Goal: Transaction & Acquisition: Purchase product/service

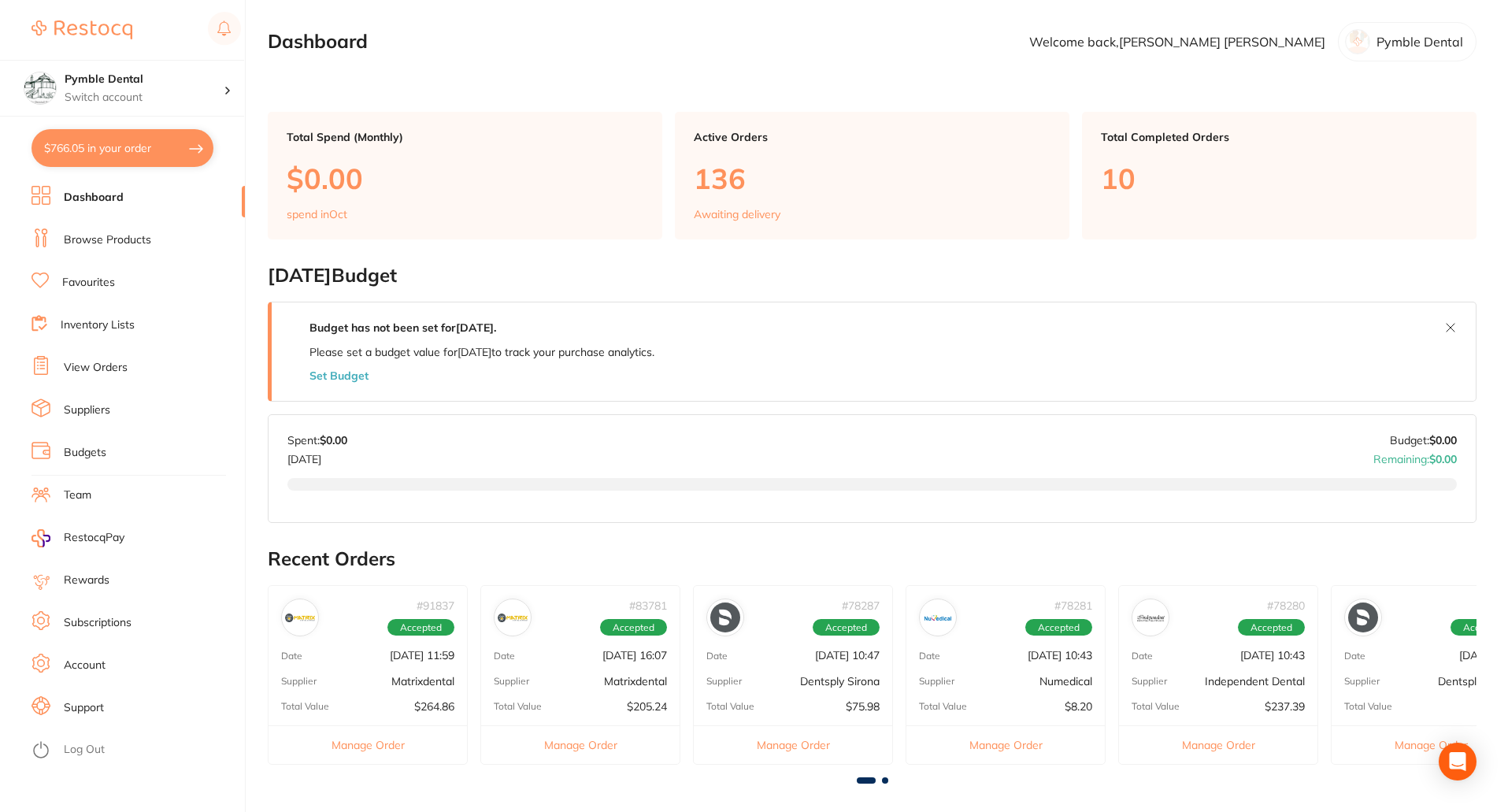
click at [90, 242] on link "Browse Products" at bounding box center [107, 240] width 87 height 15
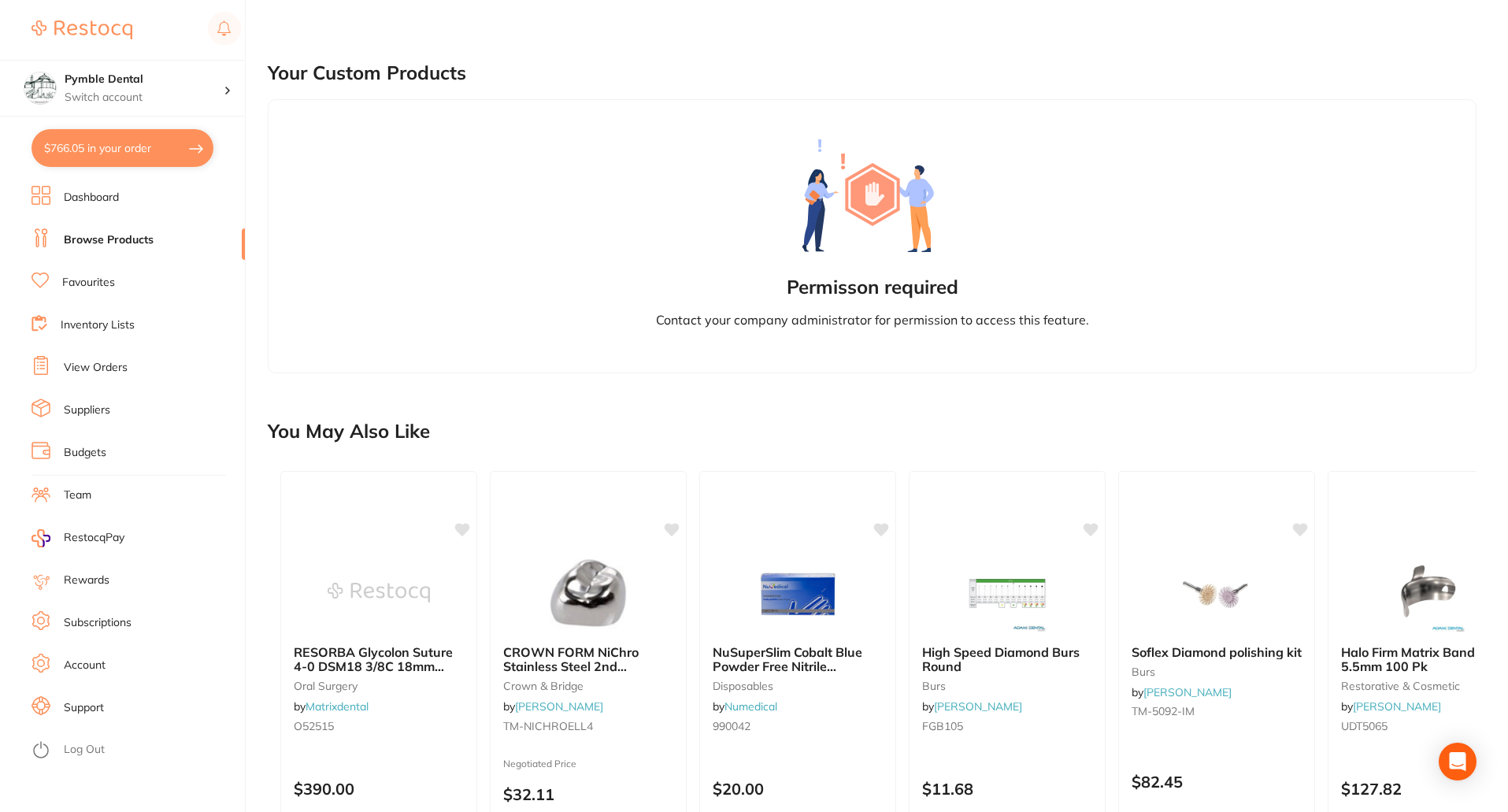
scroll to position [43, 0]
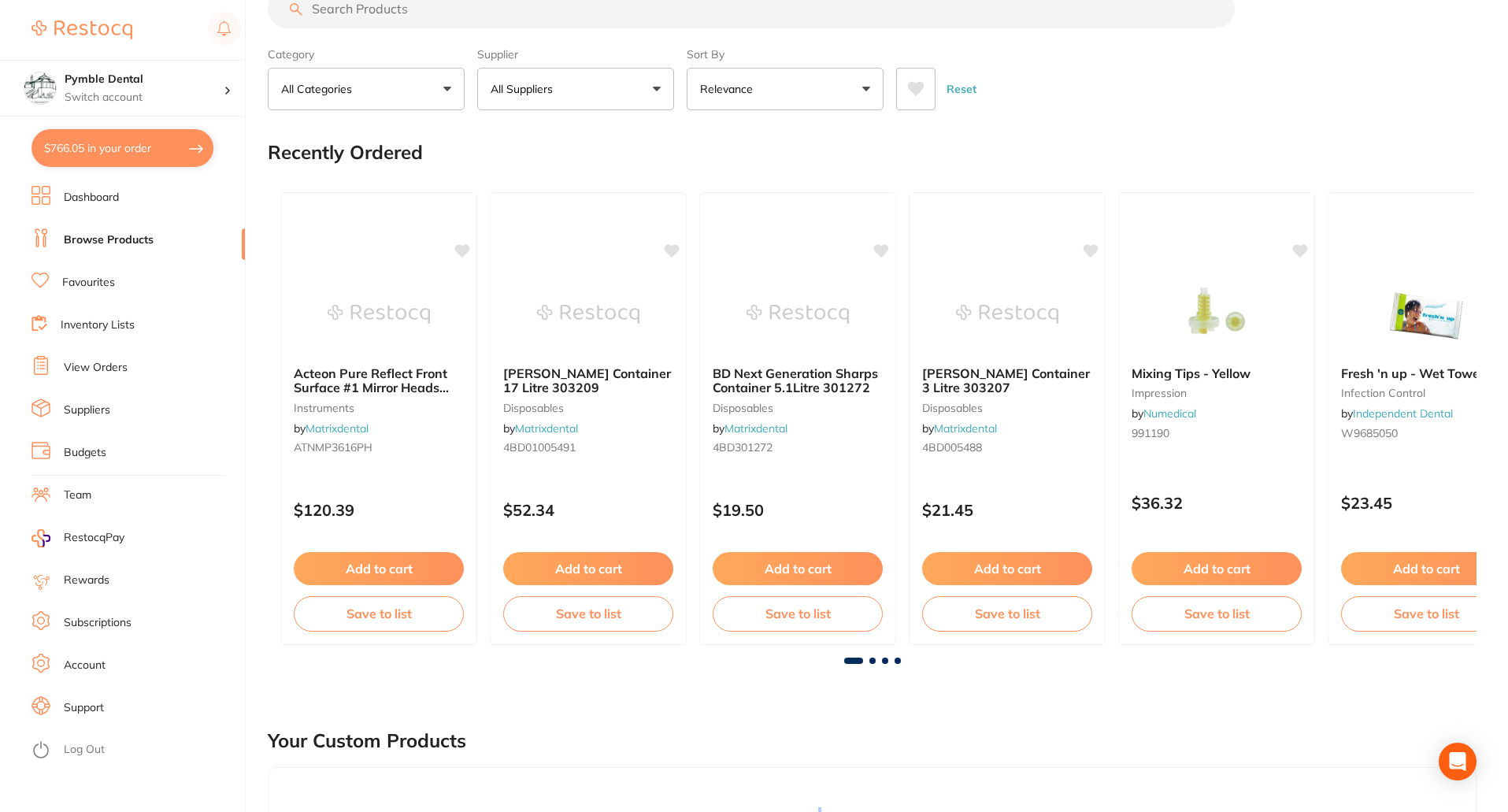
click at [358, 28] on input "search" at bounding box center [751, 9] width 967 height 40
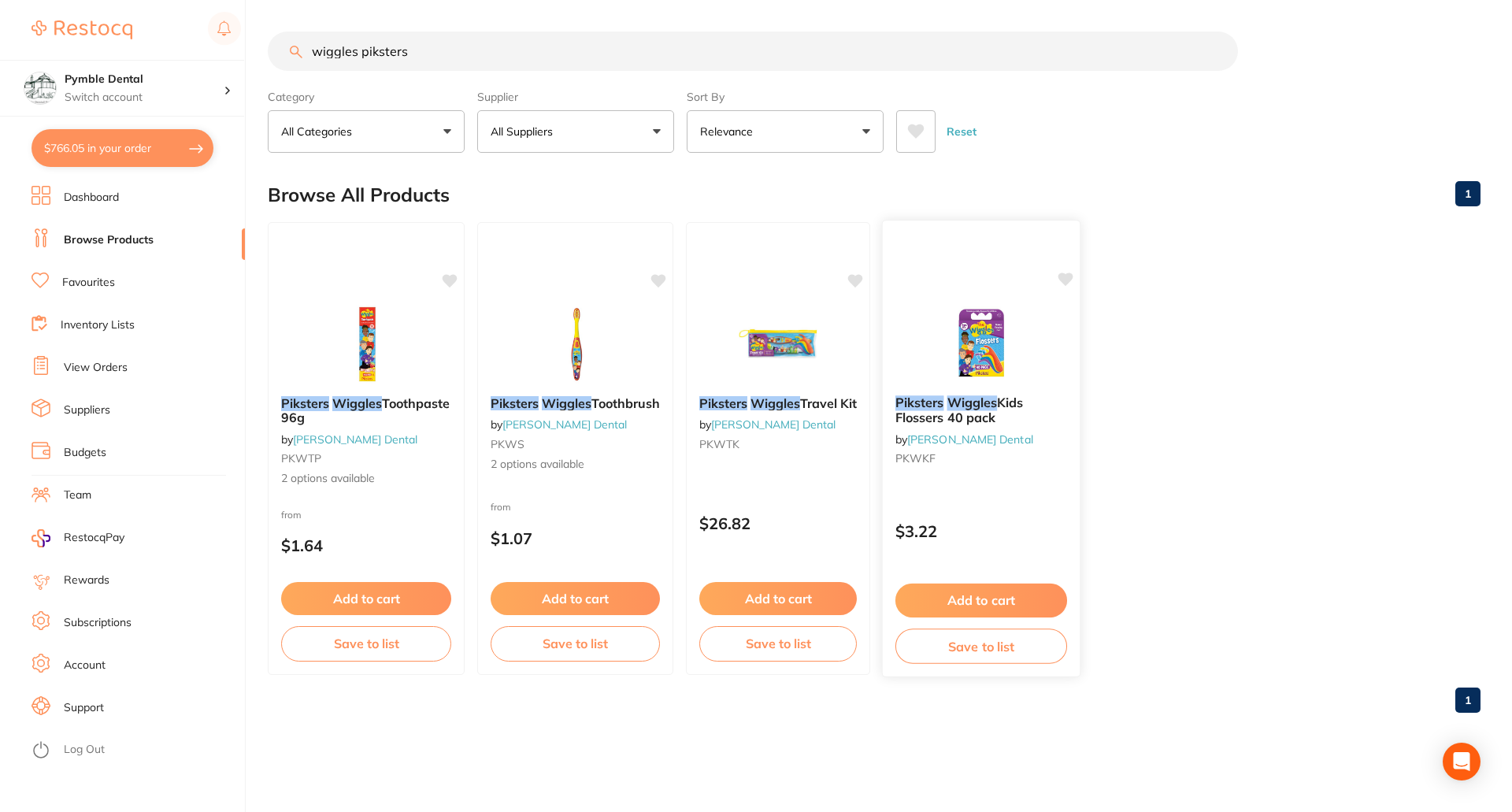
type input "wiggles piksters"
click at [982, 597] on button "Add to cart" at bounding box center [981, 599] width 172 height 34
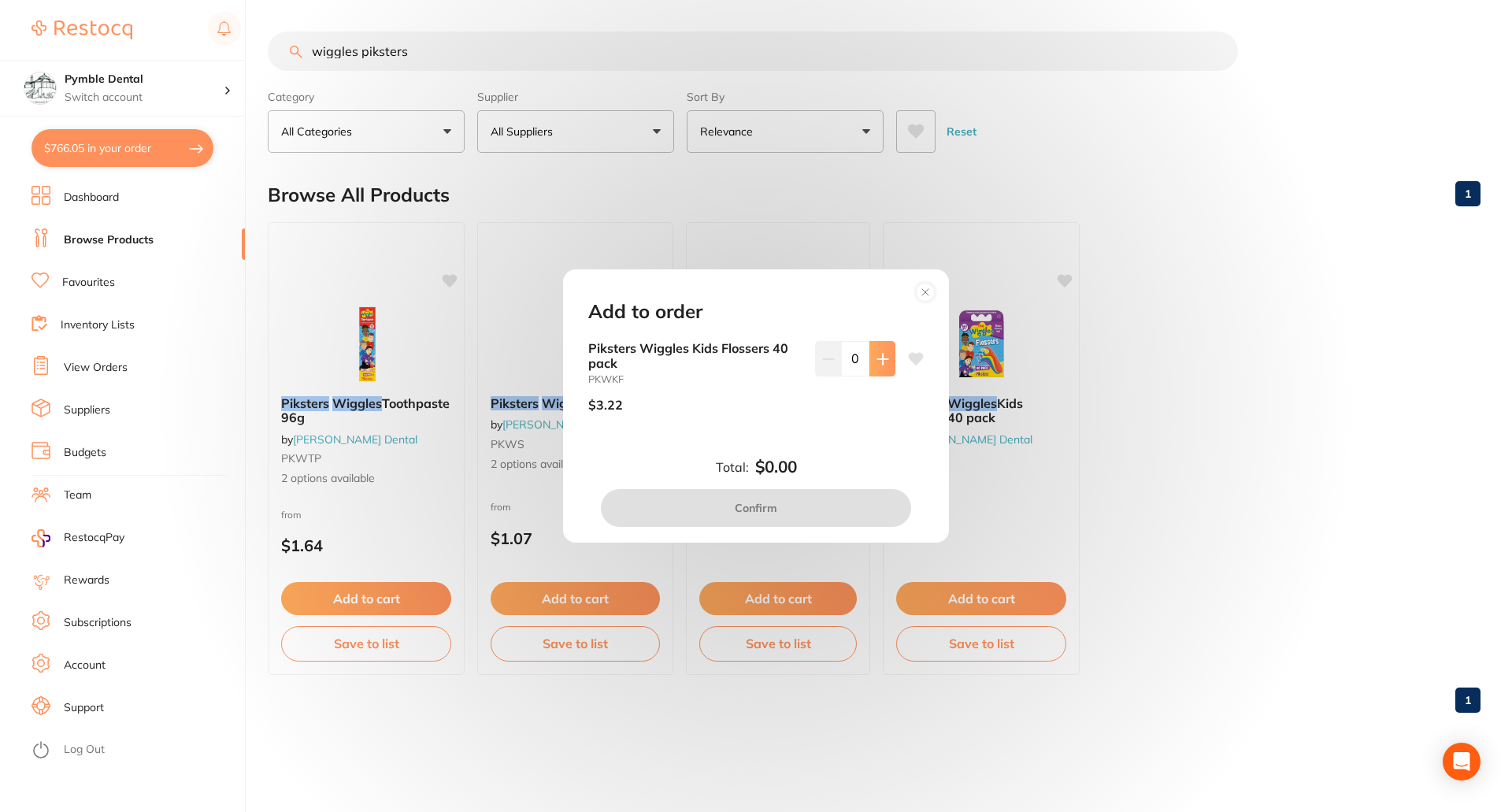
click at [878, 359] on icon at bounding box center [882, 359] width 11 height 11
click at [875, 366] on button at bounding box center [882, 359] width 26 height 35
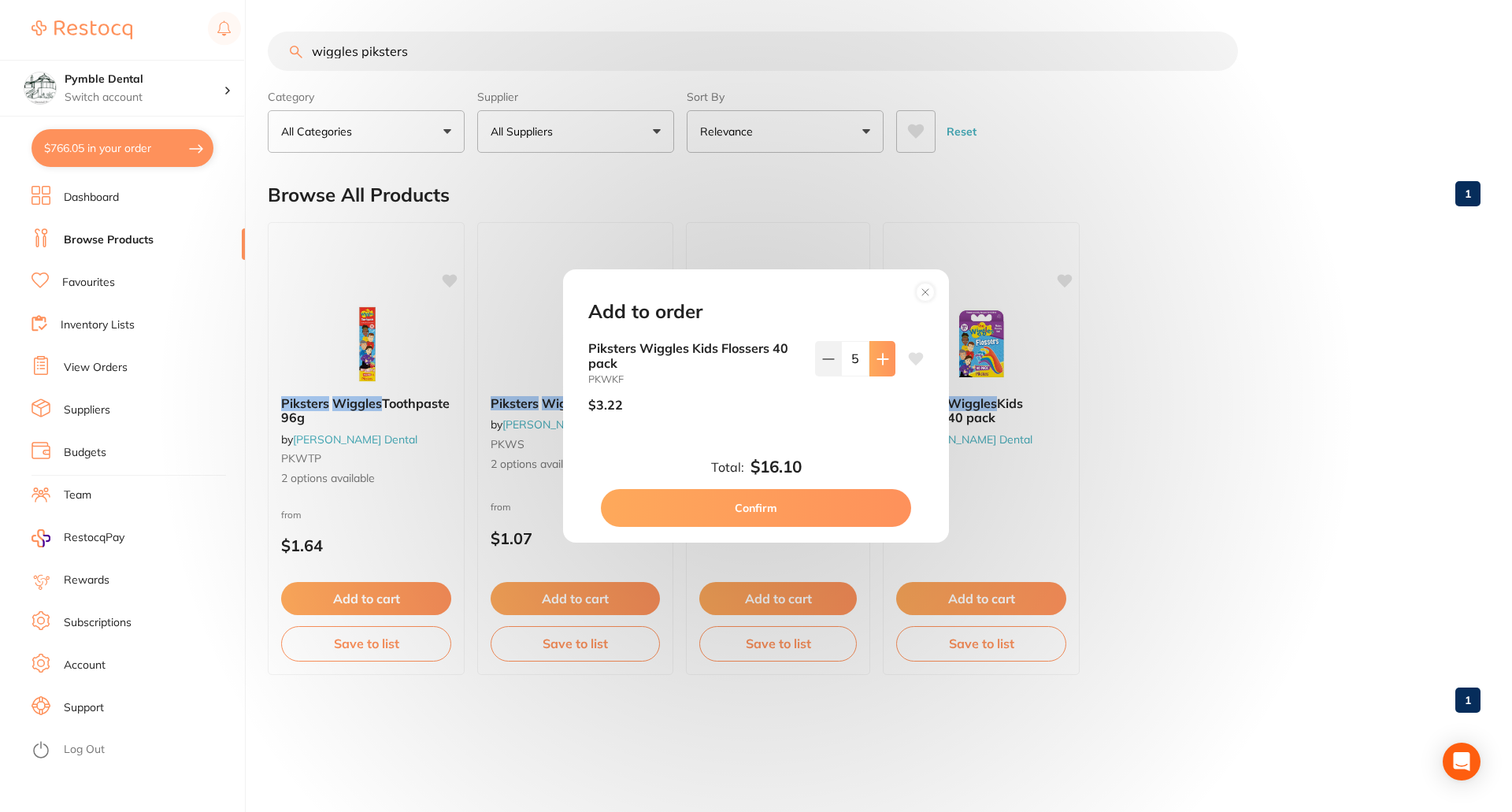
click at [875, 366] on button at bounding box center [882, 359] width 26 height 35
click at [820, 366] on button at bounding box center [828, 359] width 26 height 35
type input "5"
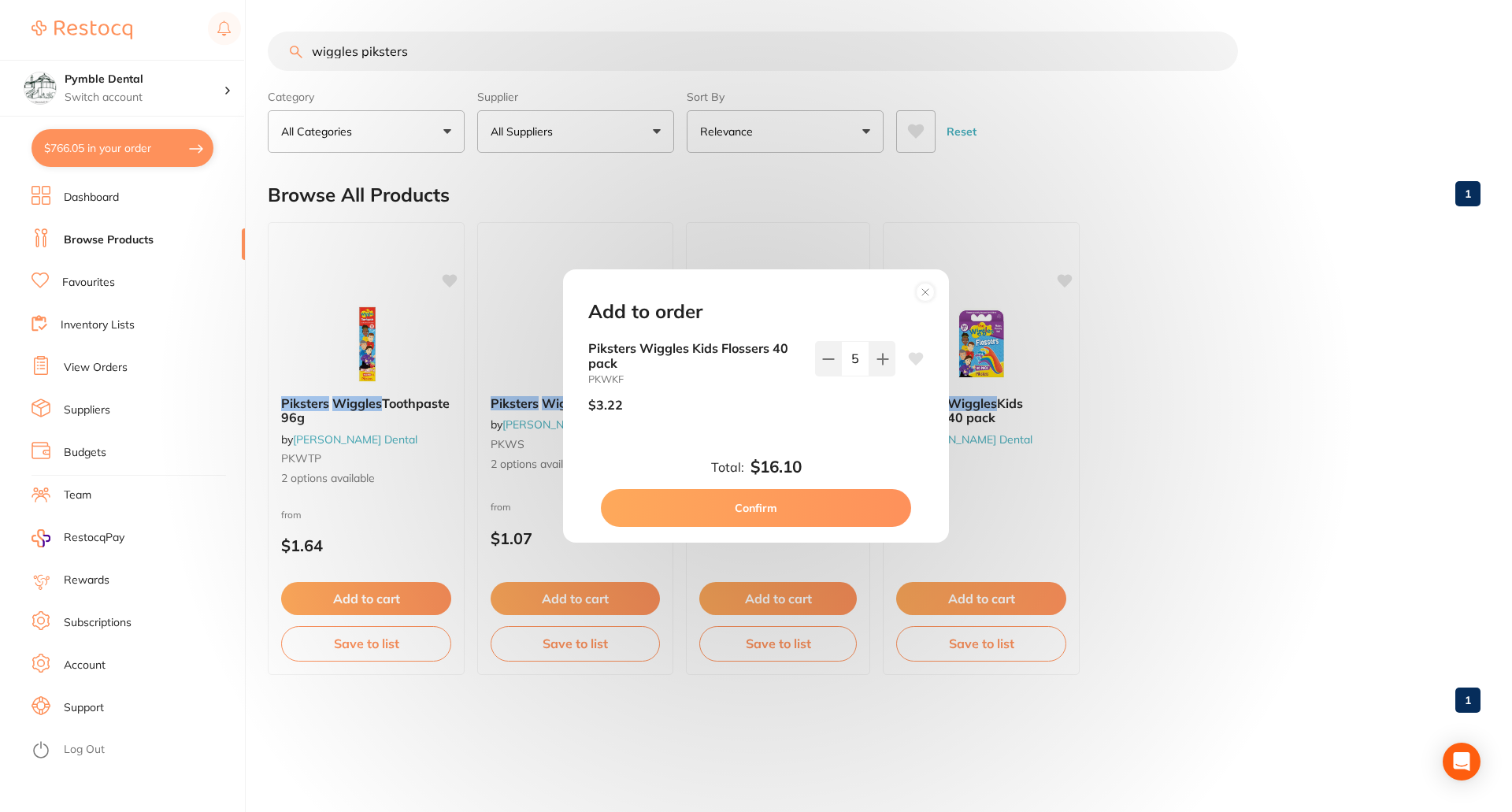
click at [746, 520] on button "Confirm" at bounding box center [755, 508] width 310 height 38
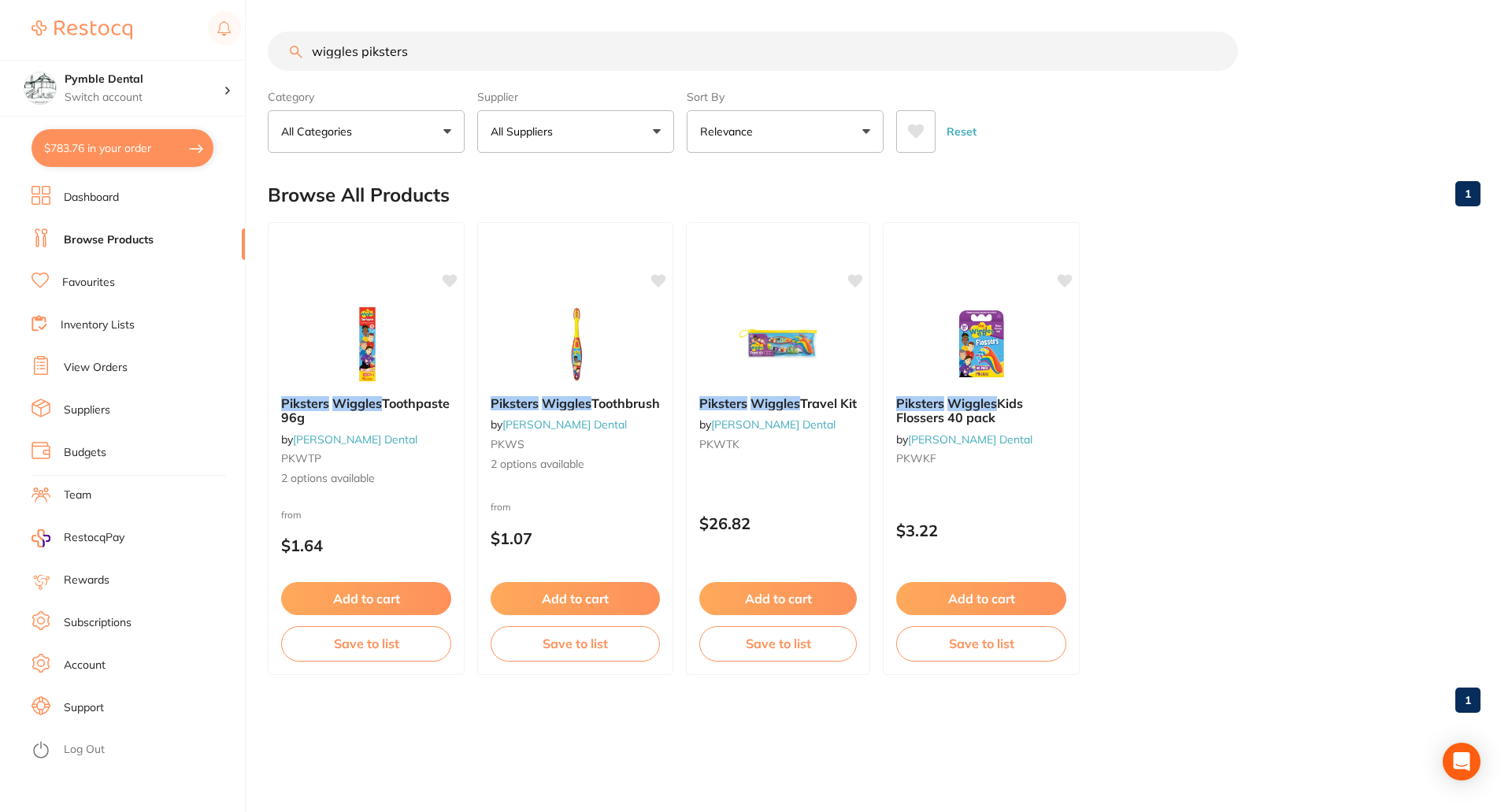
click at [117, 152] on button "$783.76 in your order" at bounding box center [123, 148] width 182 height 38
checkbox input "true"
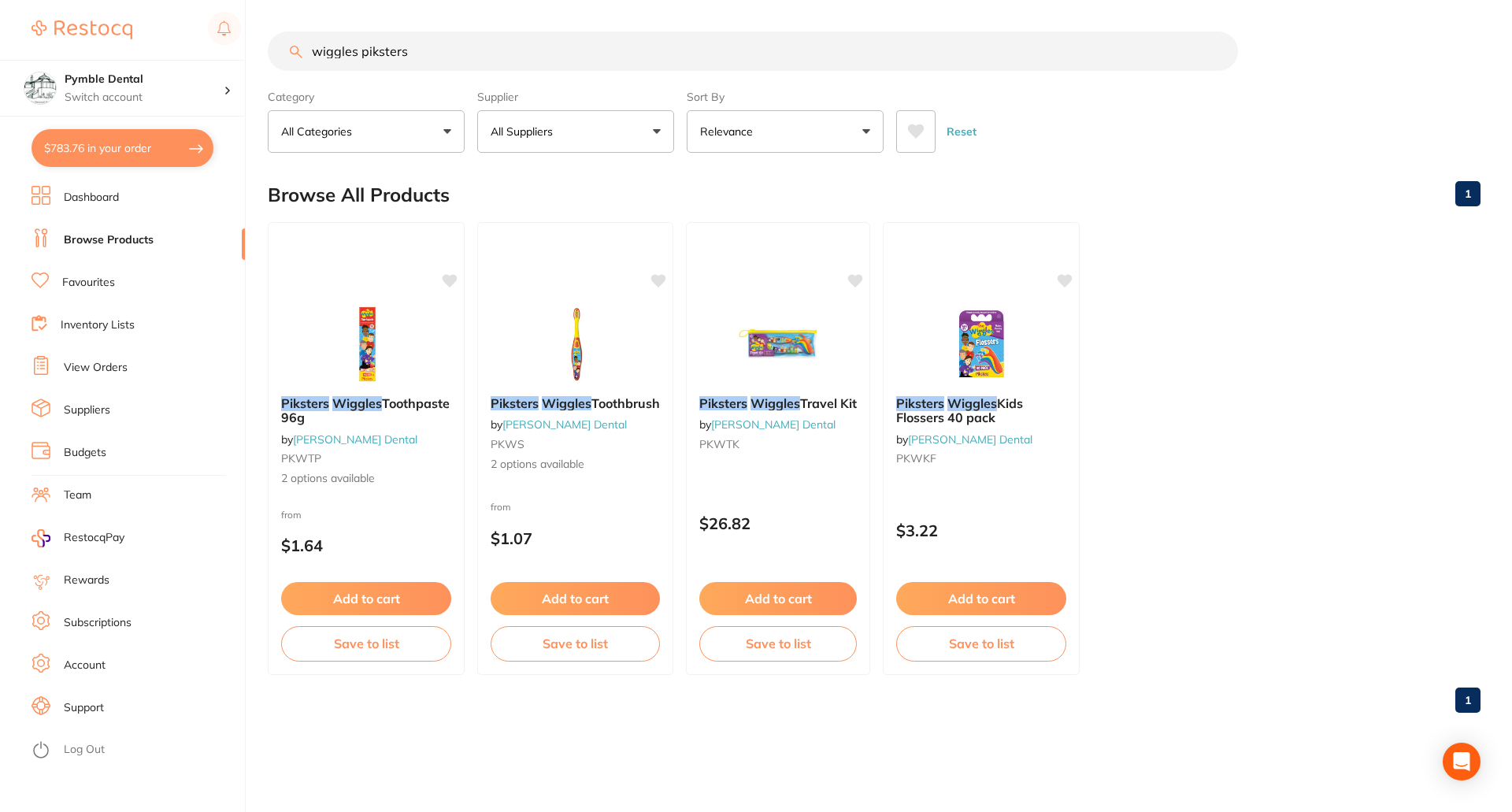
checkbox input "true"
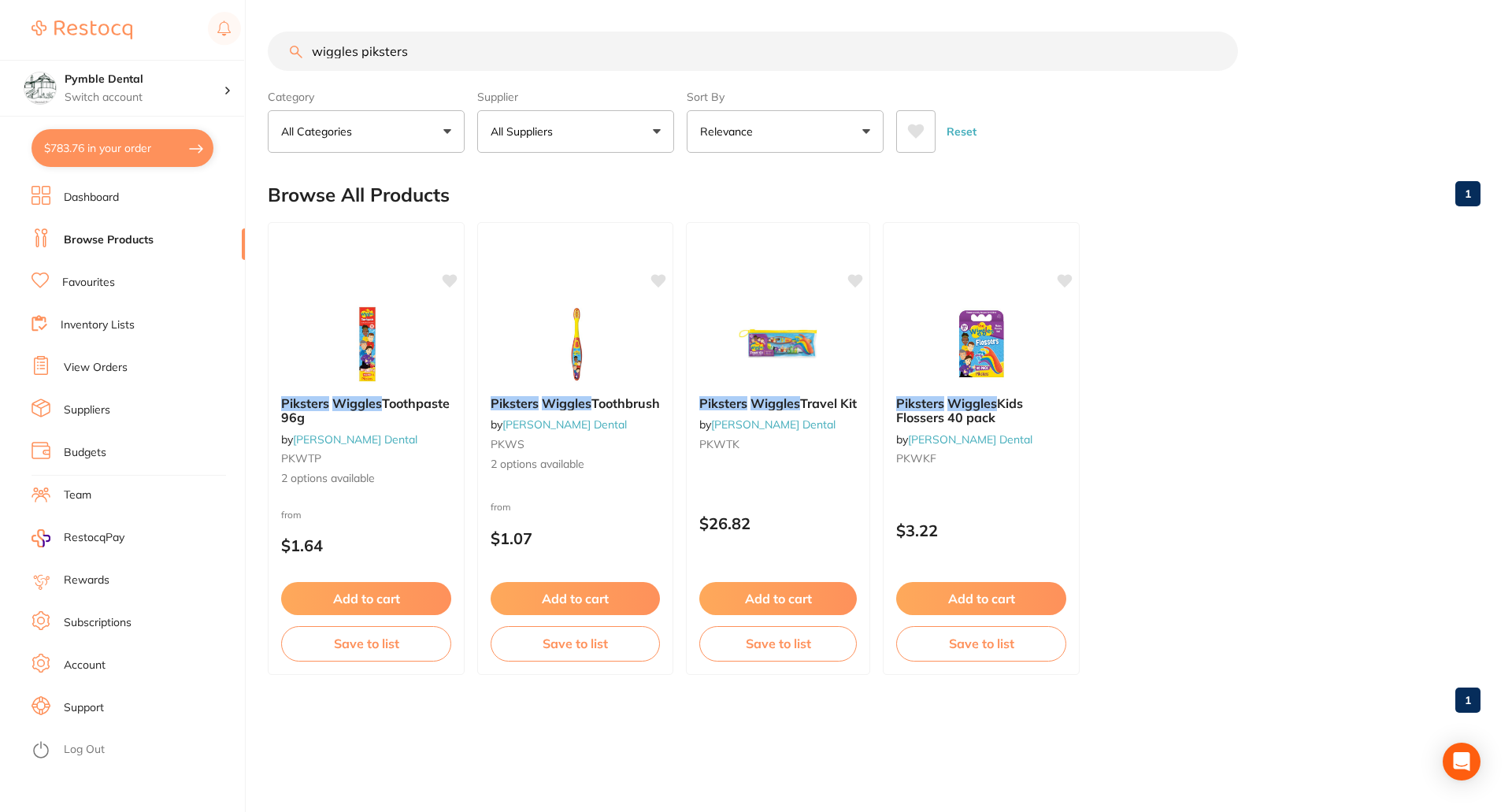
checkbox input "true"
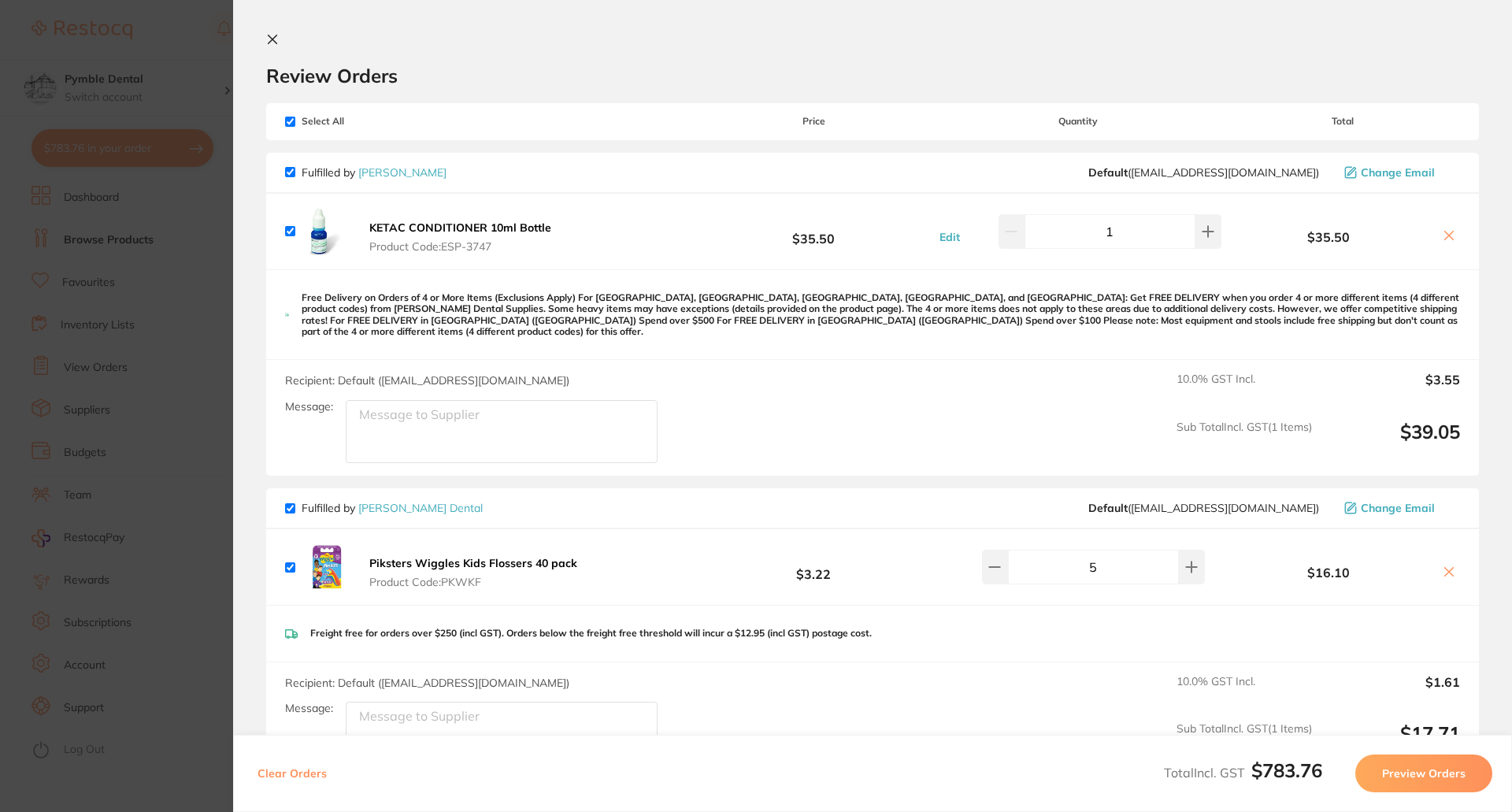
click at [1446, 237] on icon at bounding box center [1448, 235] width 9 height 9
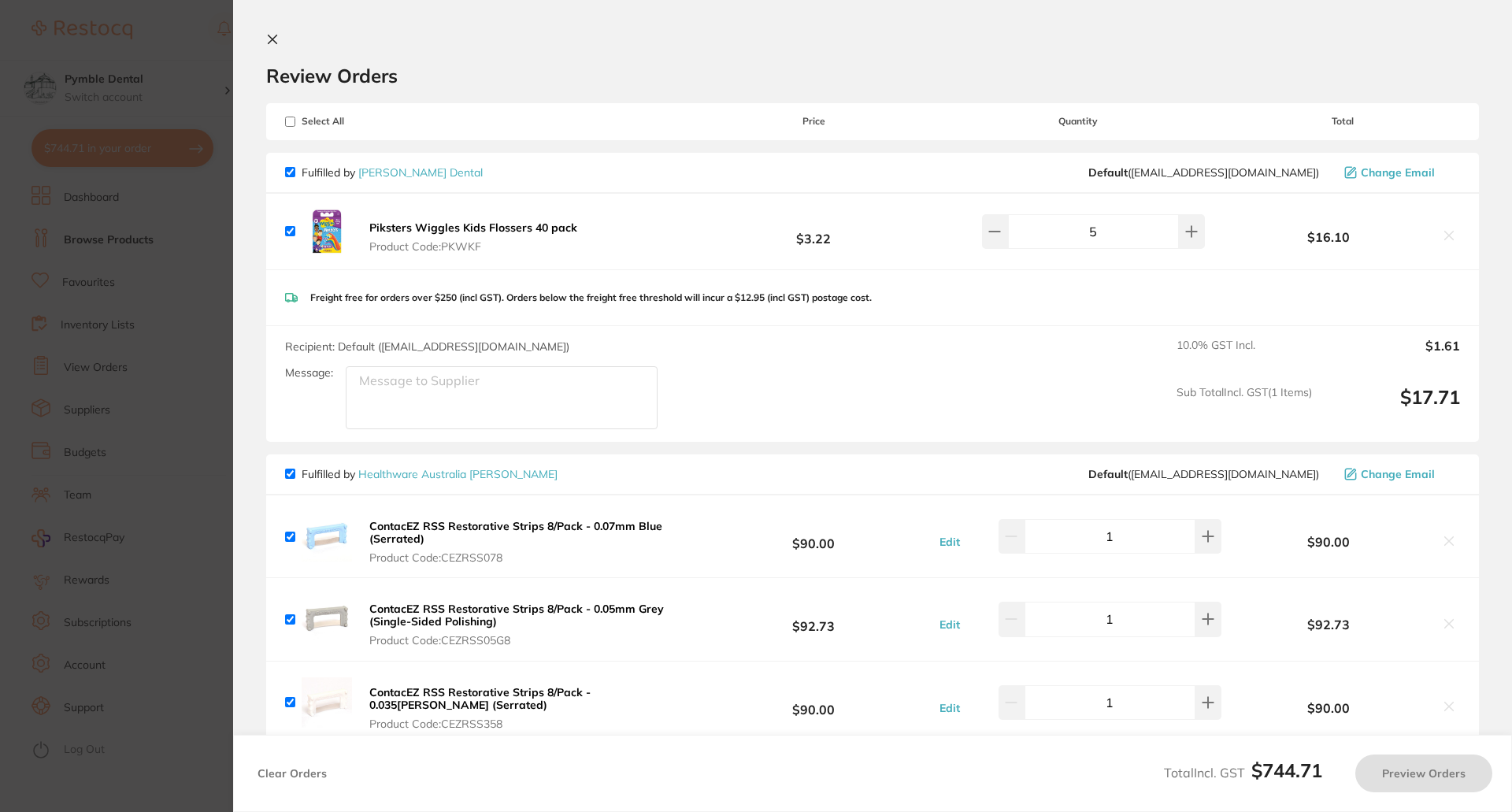
checkbox input "true"
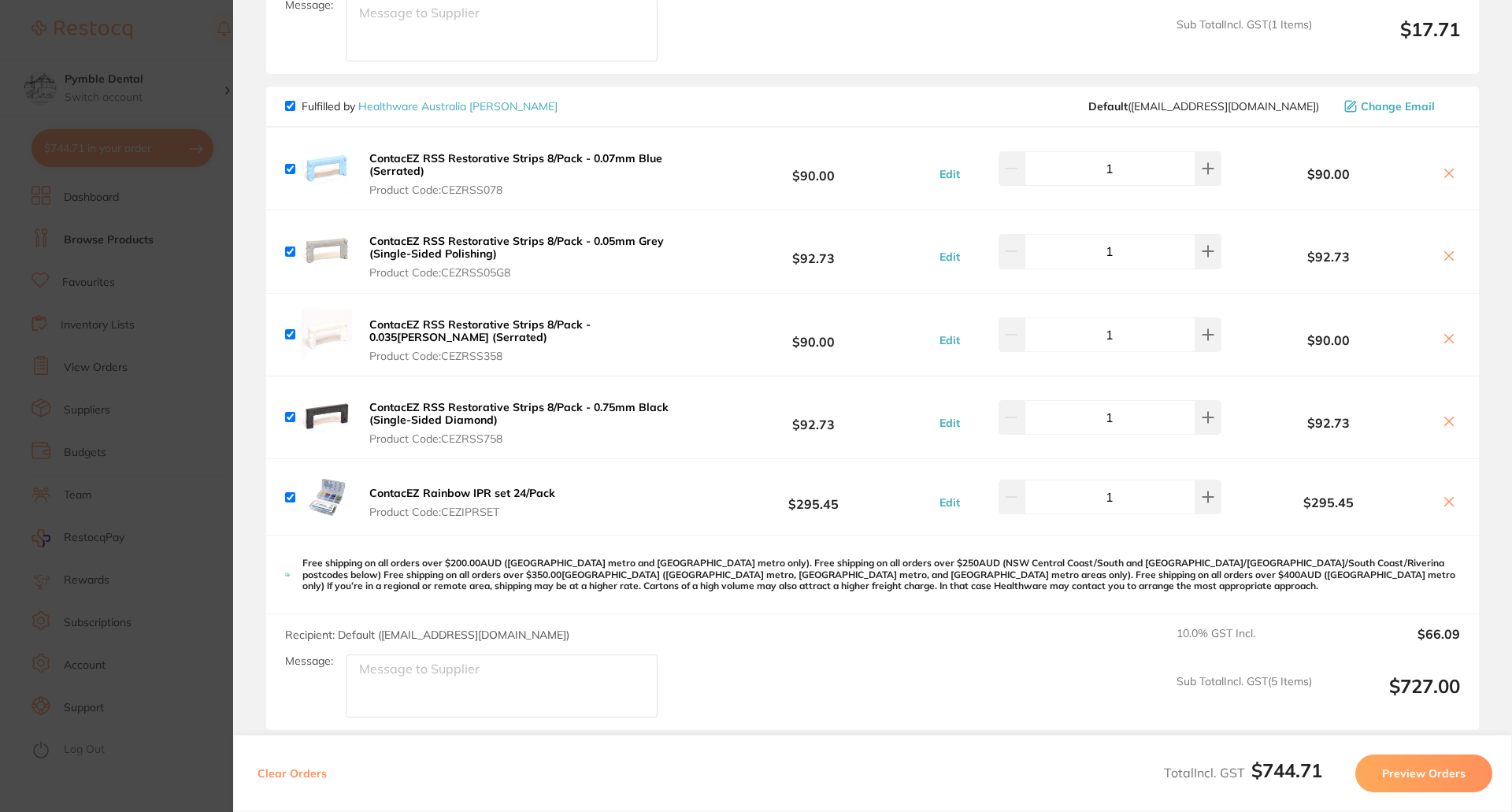
click at [1431, 779] on button "Preview Orders" at bounding box center [1424, 772] width 137 height 38
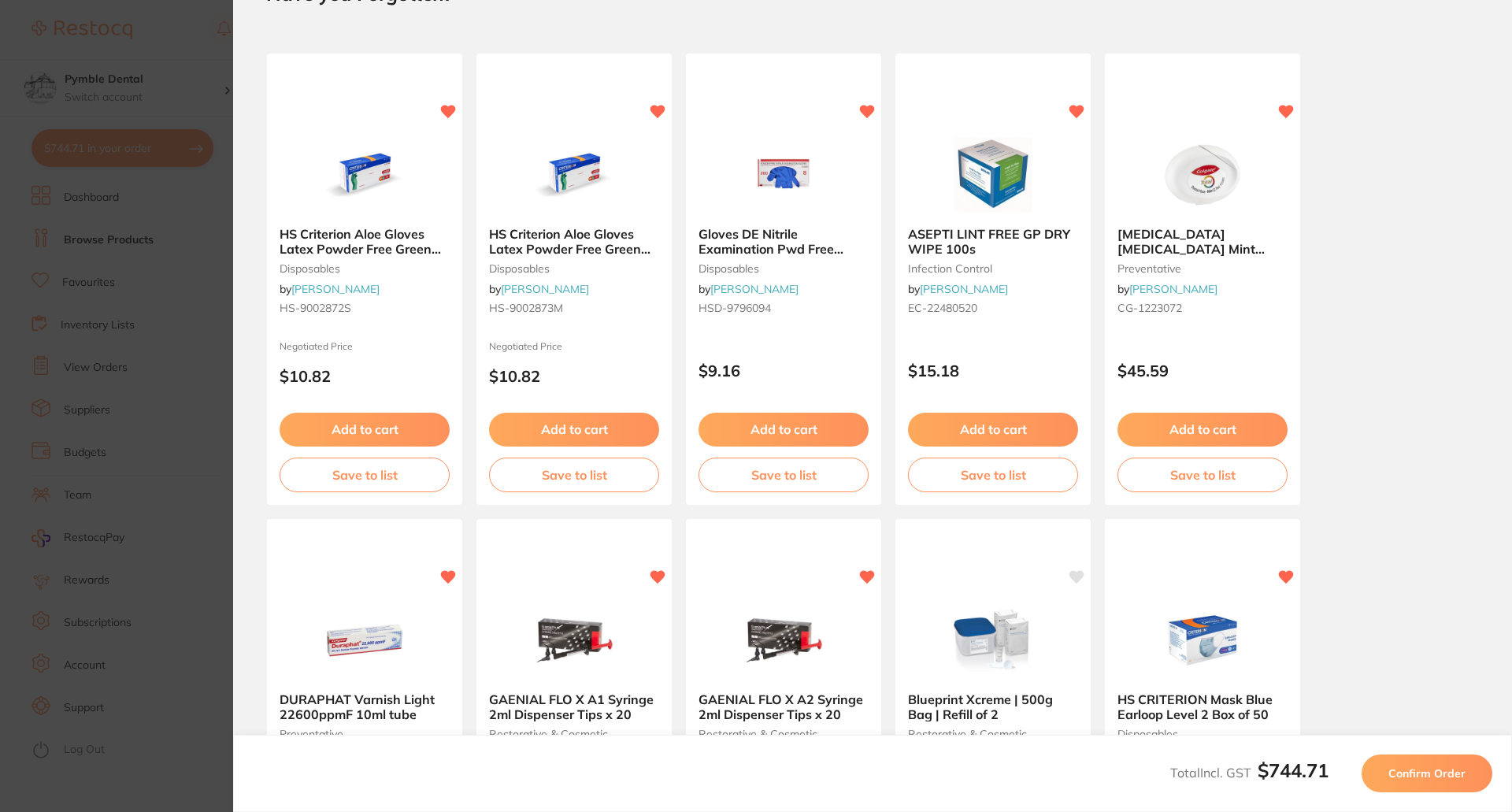
scroll to position [0, 0]
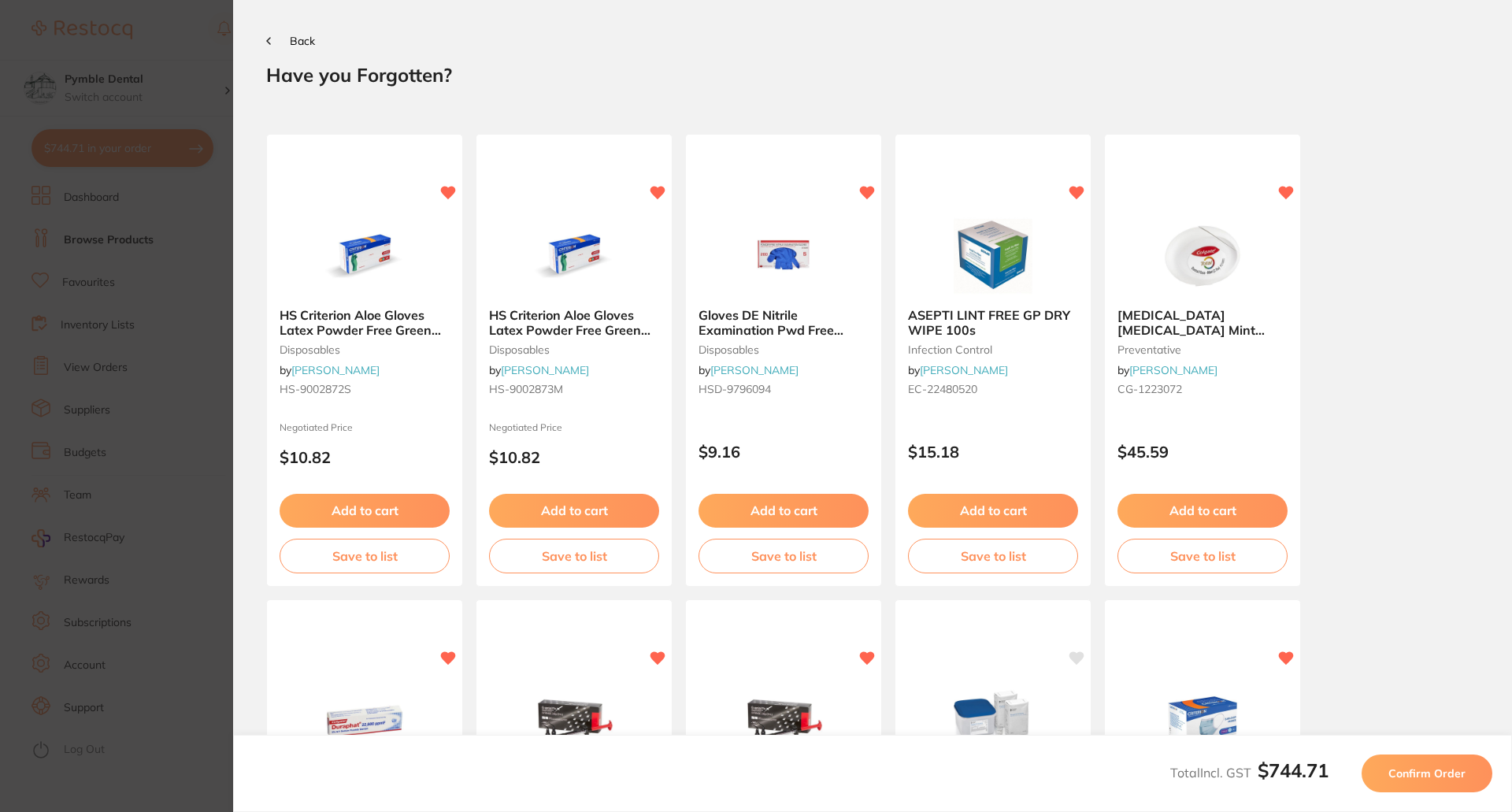
click at [1439, 779] on span "Confirm Order" at bounding box center [1427, 772] width 77 height 14
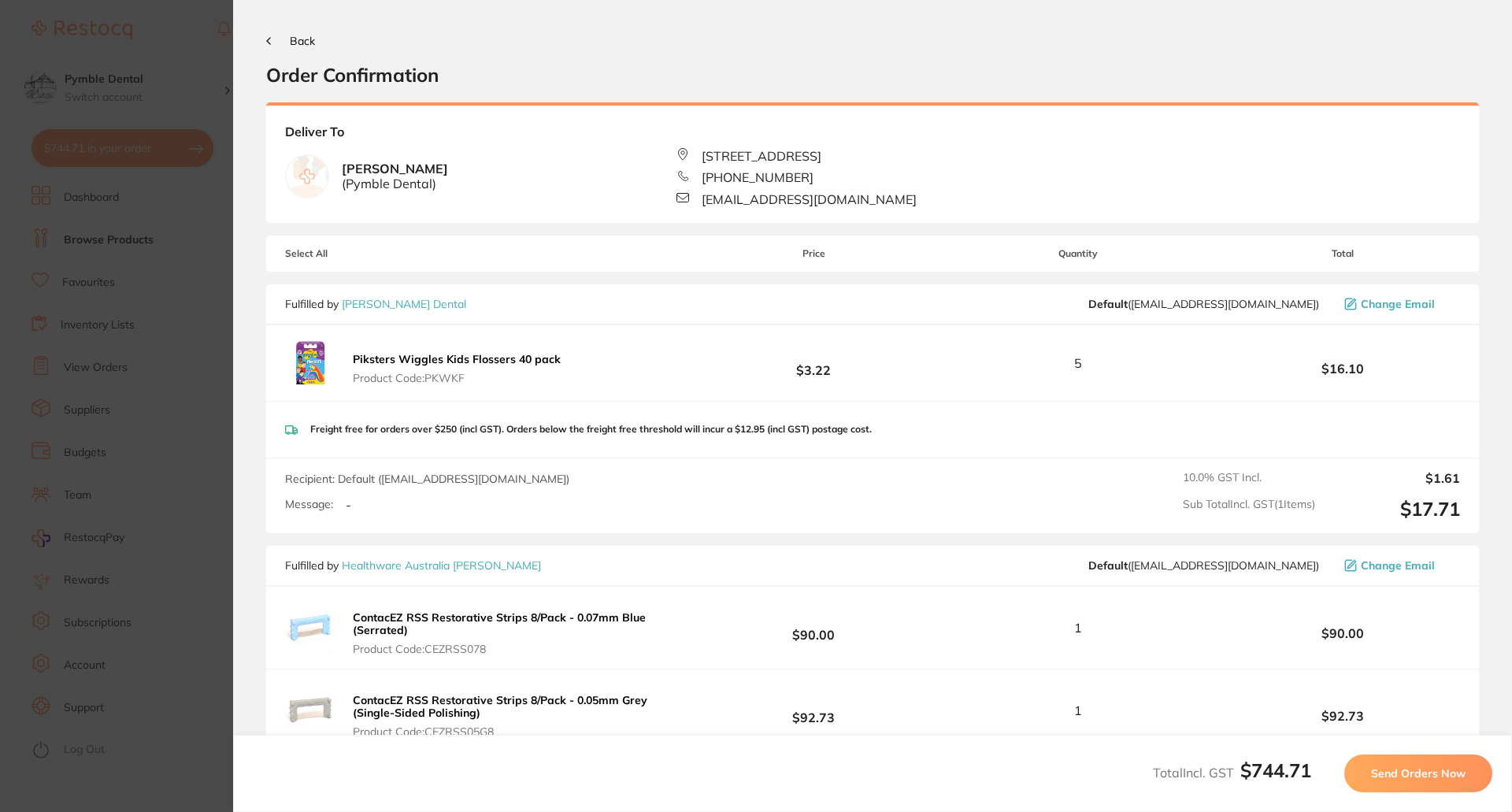
click at [1439, 779] on span "Send Orders Now" at bounding box center [1418, 772] width 95 height 14
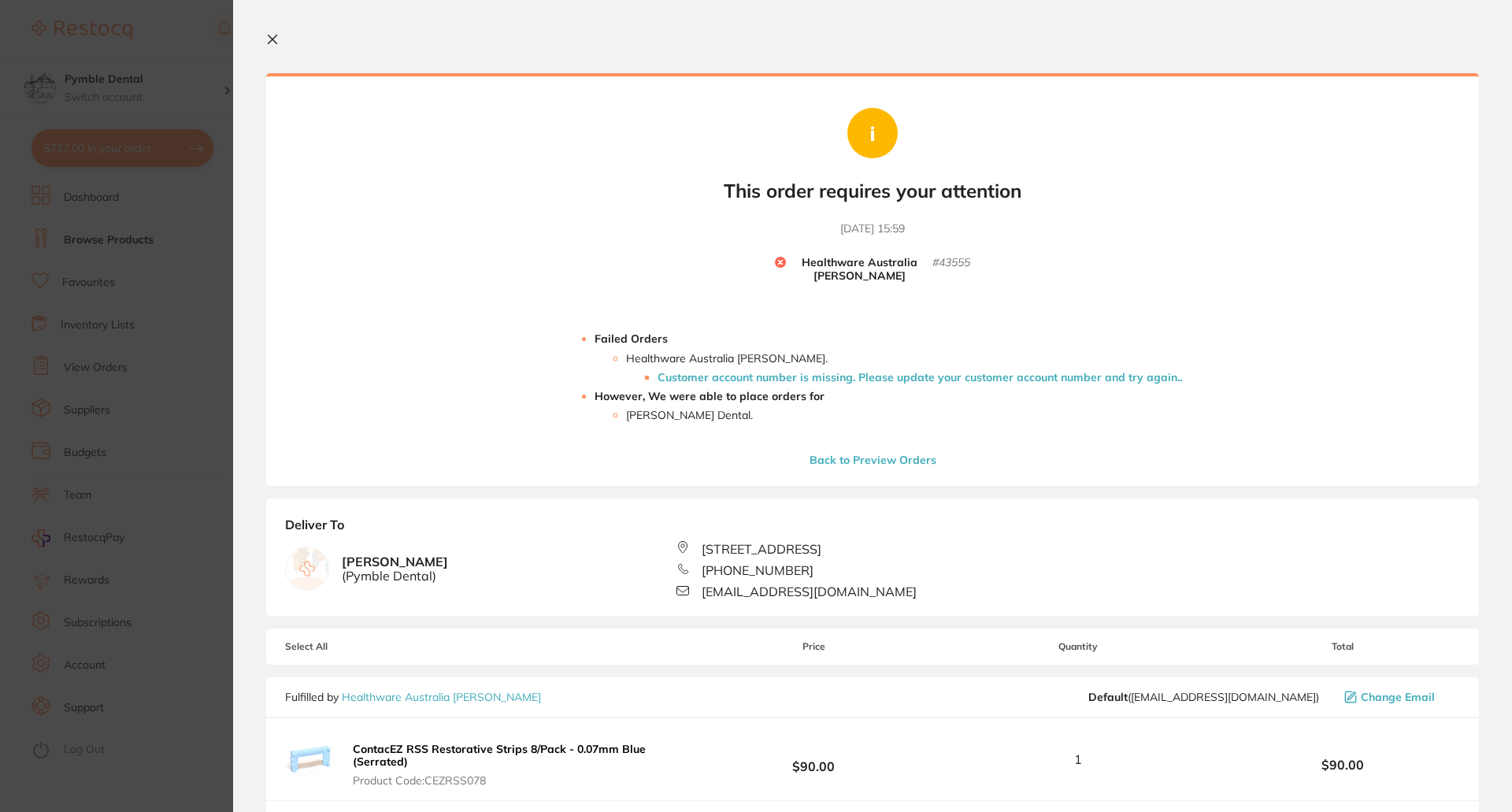
click at [273, 39] on icon at bounding box center [273, 40] width 9 height 9
